Goal: Check status: Check status

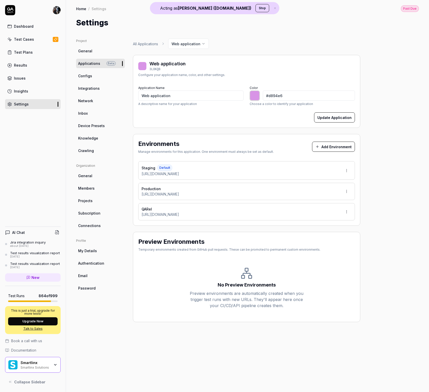
click at [256, 7] on button "Stop" at bounding box center [263, 8] width 14 height 8
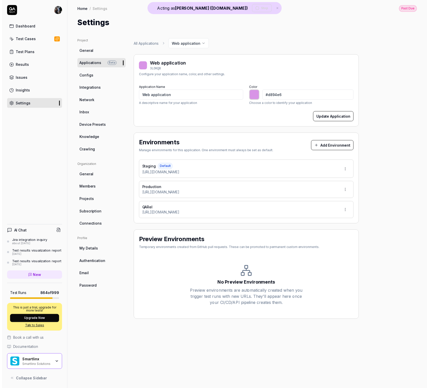
scroll to position [425, 0]
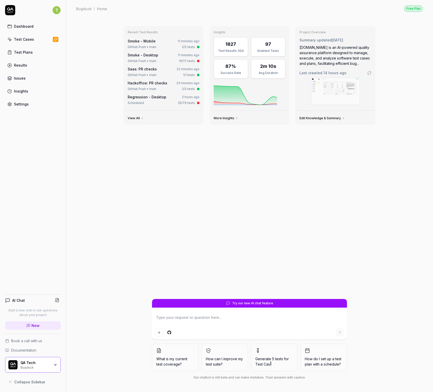
type textarea "*"
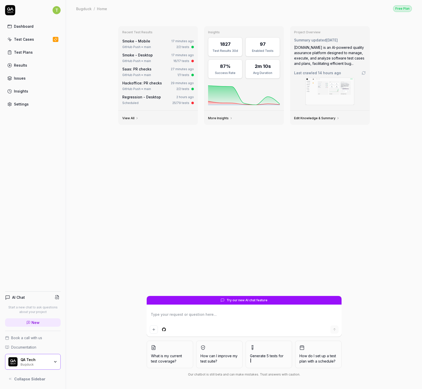
type textarea "*"
click at [108, 216] on div "Recent Test Results Smoke - Mobile 17 minutes ago GitHub Push • main 2/2 tests …" at bounding box center [244, 203] width 356 height 372
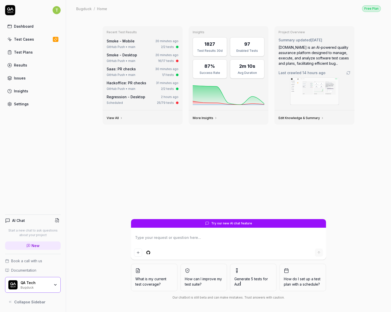
click at [20, 29] on div "Dashboard" at bounding box center [24, 26] width 20 height 5
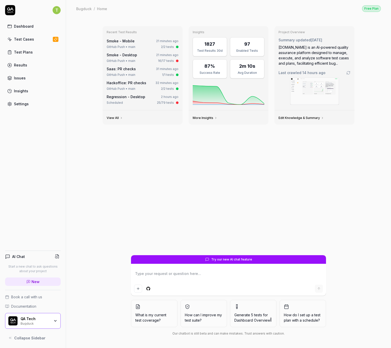
click at [6, 8] on icon at bounding box center [10, 10] width 10 height 10
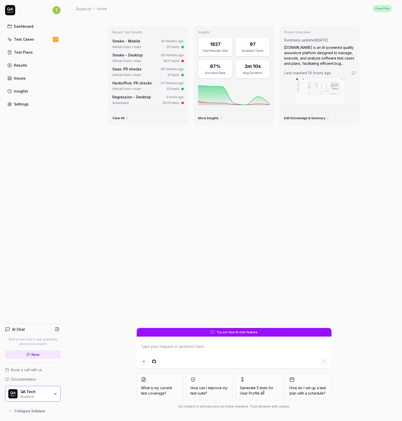
click at [189, 207] on div "Recent Test Results Smoke - Mobile 25 minutes ago GitHub Push • main 2/2 tests …" at bounding box center [234, 174] width 260 height 305
type textarea "*"
